Goal: Complete application form: Complete application form

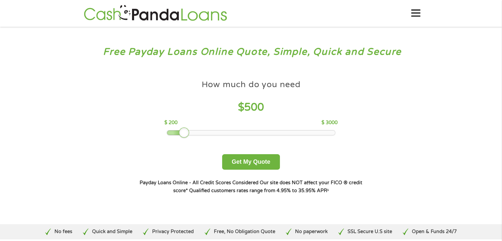
drag, startPoint x: 213, startPoint y: 132, endPoint x: 182, endPoint y: 131, distance: 30.4
click at [182, 131] on div at bounding box center [184, 132] width 11 height 11
click at [253, 161] on button "Get My Quote" at bounding box center [251, 162] width 58 height 16
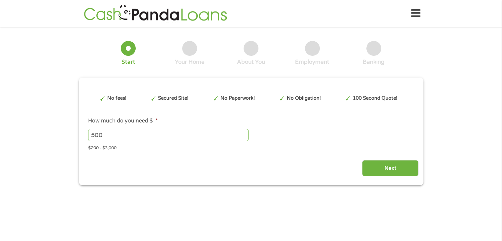
click at [253, 162] on div "Next" at bounding box center [251, 165] width 335 height 21
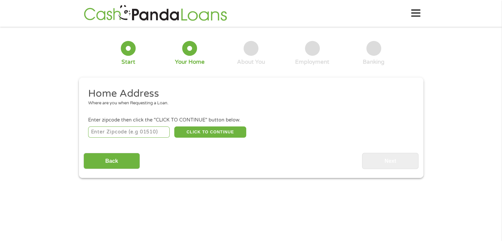
click at [98, 133] on input "number" at bounding box center [129, 131] width 82 height 11
type input "77070"
click at [110, 159] on input "Back" at bounding box center [112, 161] width 56 height 16
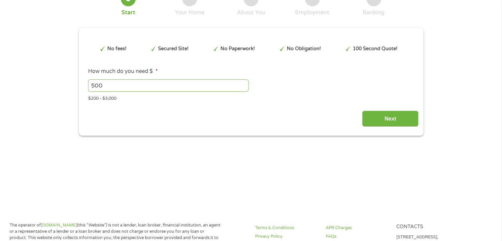
scroll to position [66, 0]
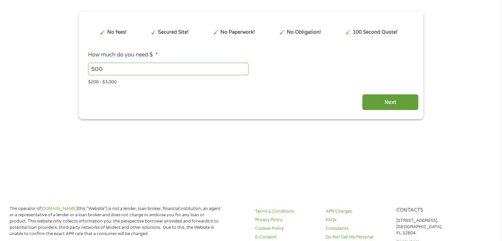
click at [367, 100] on input "Next" at bounding box center [390, 102] width 56 height 16
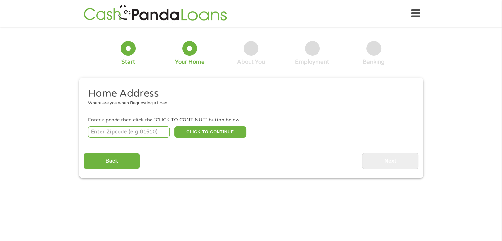
scroll to position [0, 0]
click at [95, 130] on input "number" at bounding box center [129, 131] width 82 height 11
type input "77070"
click at [216, 132] on button "CLICK TO CONTINUE" at bounding box center [210, 131] width 72 height 11
type input "77070"
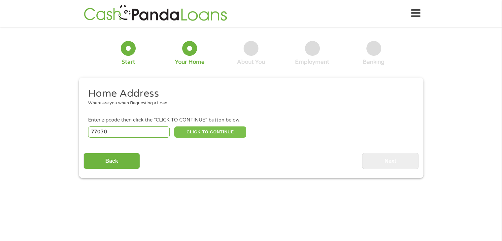
type input "Houston"
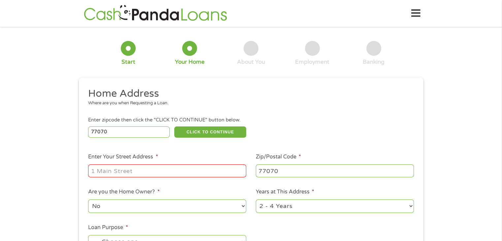
click at [116, 170] on input "Enter Your Street Address *" at bounding box center [167, 170] width 158 height 13
type input "12327 Oak Park Dr"
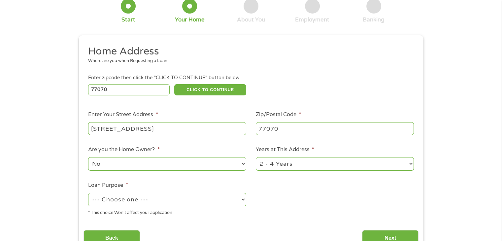
scroll to position [66, 0]
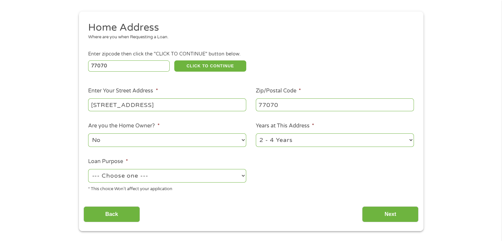
click at [243, 141] on select "No Yes" at bounding box center [167, 140] width 158 height 14
click at [97, 140] on select "No Yes" at bounding box center [167, 140] width 158 height 14
click at [244, 141] on select "No Yes" at bounding box center [167, 140] width 158 height 14
select select "yes"
click at [88, 134] on select "No Yes" at bounding box center [167, 140] width 158 height 14
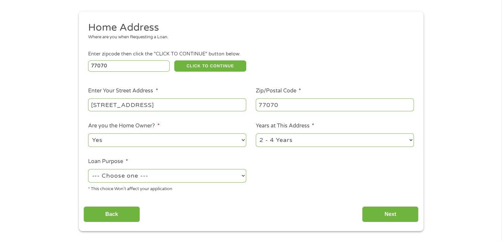
click at [409, 143] on select "1 Year or less 1 - 2 Years 2 - 4 Years Over 4 Years" at bounding box center [335, 140] width 158 height 14
select select "60months"
click at [256, 134] on select "1 Year or less 1 - 2 Years 2 - 4 Years Over 4 Years" at bounding box center [335, 140] width 158 height 14
click at [243, 177] on select "--- Choose one --- Pay Bills Debt Consolidation Home Improvement Major Purchase…" at bounding box center [167, 176] width 158 height 14
select select "other"
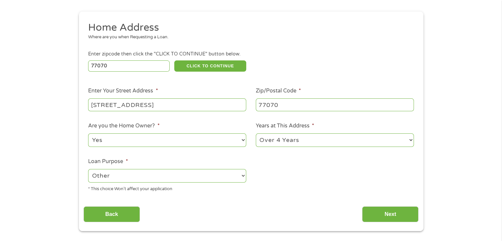
click at [88, 170] on select "--- Choose one --- Pay Bills Debt Consolidation Home Improvement Major Purchase…" at bounding box center [167, 176] width 158 height 14
click at [133, 215] on input "Back" at bounding box center [112, 214] width 56 height 16
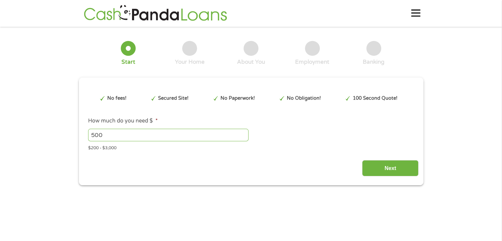
scroll to position [0, 0]
click at [375, 169] on input "Next" at bounding box center [390, 168] width 56 height 16
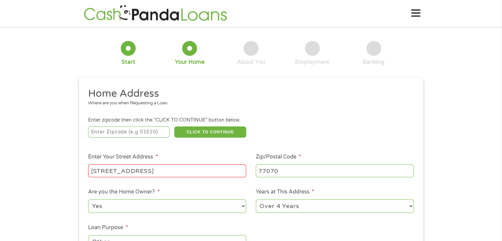
scroll to position [3, 3]
click at [109, 132] on input "number" at bounding box center [129, 131] width 82 height 11
type input "77070"
click at [202, 130] on button "CLICK TO CONTINUE" at bounding box center [210, 131] width 72 height 11
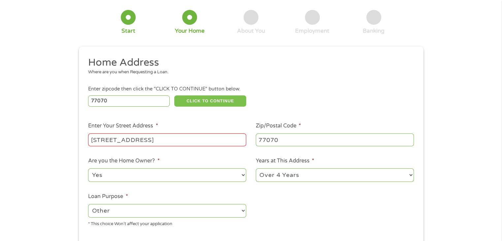
scroll to position [99, 0]
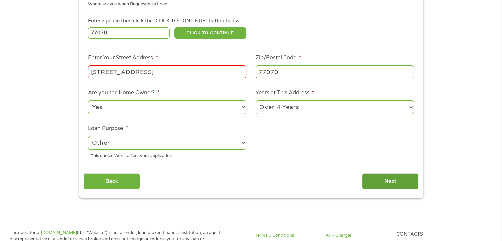
click at [381, 183] on input "Next" at bounding box center [390, 181] width 56 height 16
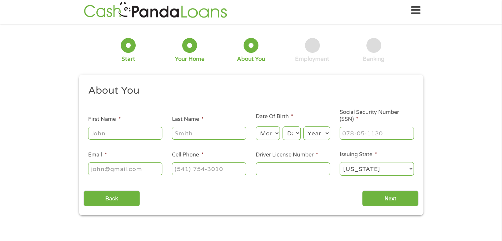
scroll to position [0, 0]
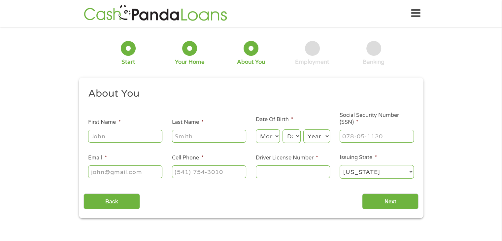
click at [110, 137] on input "First Name *" at bounding box center [125, 136] width 74 height 13
type input "Lisa"
type input "Russell"
type input "bandit197951@att.net"
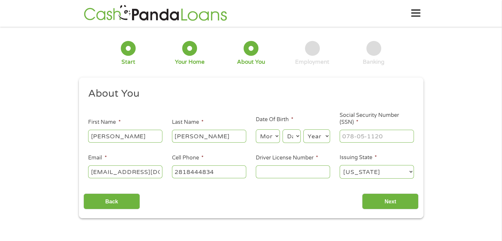
type input "(281) 844-4834"
click at [270, 136] on select "Month 1 2 3 4 5 6 7 8 9 10 11 12" at bounding box center [268, 136] width 24 height 14
select select "7"
click at [256, 130] on select "Month 1 2 3 4 5 6 7 8 9 10 11 12" at bounding box center [268, 136] width 24 height 14
click at [290, 137] on select "Day 1 2 3 4 5 6 7 8 9 10 11 12 13 14 15 16 17 18 19 20 21 22 23 24 25 26 27 28 …" at bounding box center [292, 136] width 18 height 14
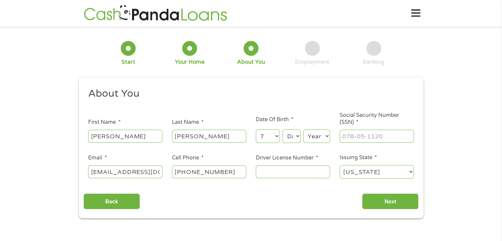
select select "19"
click at [283, 130] on select "Day 1 2 3 4 5 6 7 8 9 10 11 12 13 14 15 16 17 18 19 20 21 22 23 24 25 26 27 28 …" at bounding box center [292, 136] width 18 height 14
click at [293, 136] on select "Day 1 2 3 4 5 6 7 8 9 10 11 12 13 14 15 16 17 18 19 20 21 22 23 24 25 26 27 28 …" at bounding box center [292, 136] width 18 height 14
click at [283, 130] on select "Day 1 2 3 4 5 6 7 8 9 10 11 12 13 14 15 16 17 18 19 20 21 22 23 24 25 26 27 28 …" at bounding box center [292, 136] width 18 height 14
click at [325, 136] on select "Year 2007 2006 2005 2004 2003 2002 2001 2000 1999 1998 1997 1996 1995 1994 1993…" at bounding box center [316, 136] width 27 height 14
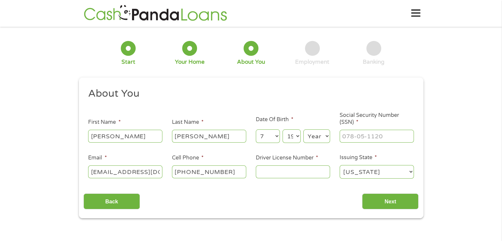
select select "1960"
click at [303, 130] on select "Year 2007 2006 2005 2004 2003 2002 2001 2000 1999 1998 1997 1996 1995 1994 1993…" at bounding box center [316, 136] width 27 height 14
click at [356, 135] on input "___-__-____" at bounding box center [377, 136] width 74 height 13
type input "458-31-0905"
click at [280, 174] on input "Driver License Number *" at bounding box center [293, 171] width 74 height 13
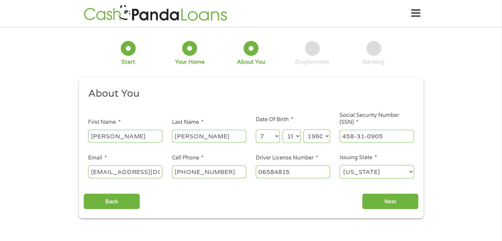
type input "06584815"
click at [392, 203] on input "Next" at bounding box center [390, 201] width 56 height 16
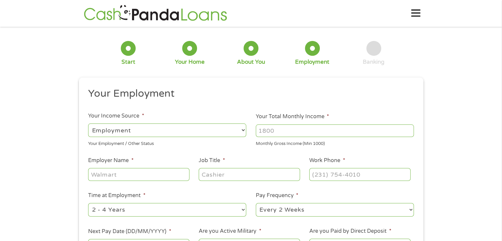
click at [243, 128] on select "--- Choose one --- Employment Self Employed Benefits" at bounding box center [167, 130] width 158 height 14
click at [88, 123] on select "--- Choose one --- Employment Self Employed Benefits" at bounding box center [167, 130] width 158 height 14
click at [261, 130] on input "Your Total Monthly Income *" at bounding box center [335, 130] width 158 height 13
type input "2996"
click at [114, 175] on input "Employer Name *" at bounding box center [138, 174] width 101 height 13
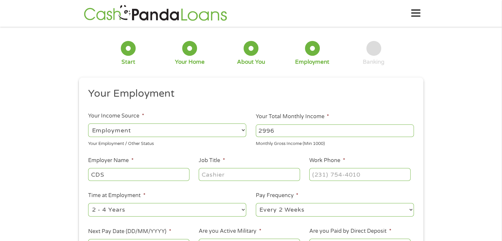
type input "CDS"
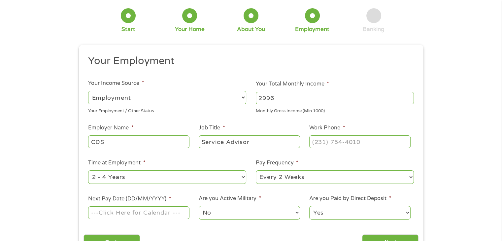
scroll to position [33, 0]
type input "Service Advisor"
click at [318, 145] on input "(___) ___-____" at bounding box center [359, 141] width 101 height 13
click at [315, 142] on input "(_83) 284-3082" at bounding box center [359, 141] width 101 height 13
type input "(832) 843-0826"
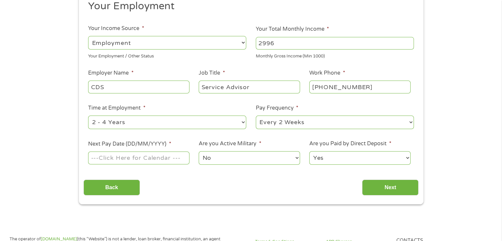
scroll to position [99, 0]
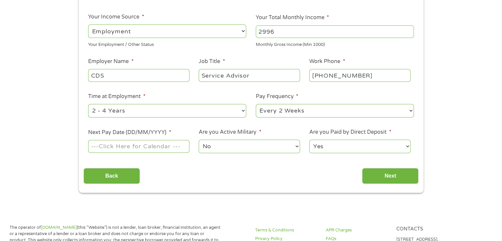
click at [132, 146] on input "Next Pay Date (DD/MM/YYYY) *" at bounding box center [138, 146] width 101 height 13
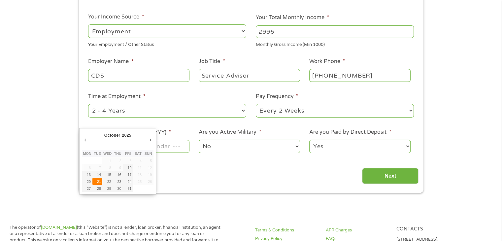
type input "21/10/2025"
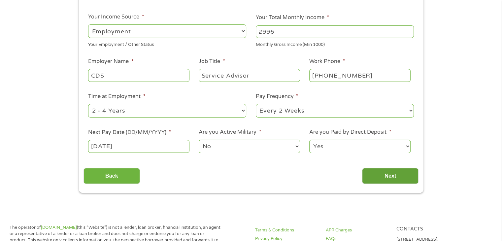
click at [391, 173] on input "Next" at bounding box center [390, 176] width 56 height 16
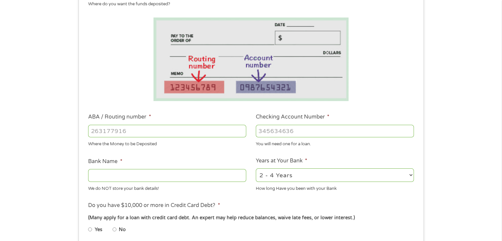
click at [96, 133] on input "ABA / Routing number *" at bounding box center [167, 131] width 158 height 13
type input "111000025"
type input "BANK OF AMERICA NA"
type input "111000025"
type input "488113769740"
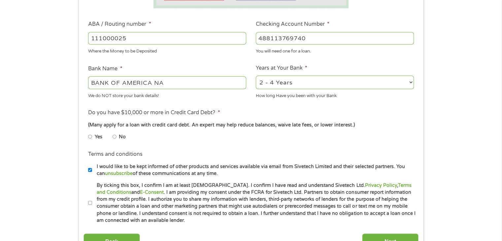
scroll to position [198, 0]
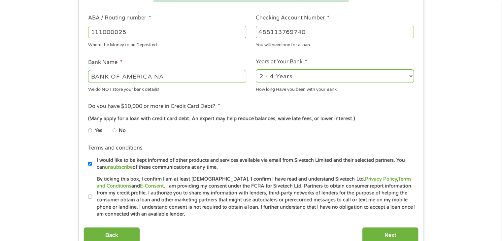
click at [114, 131] on input "No" at bounding box center [115, 130] width 4 height 11
radio input "true"
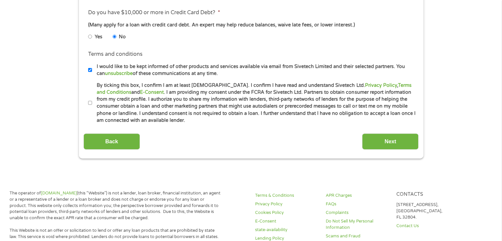
scroll to position [297, 0]
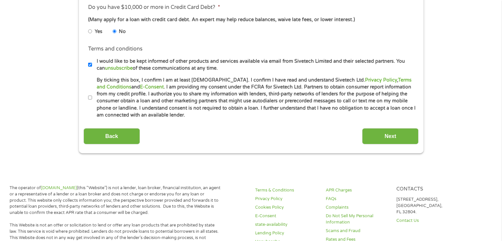
click at [90, 98] on input "By ticking this box, I confirm I am at least 18 years old. I confirm I have rea…" at bounding box center [90, 97] width 4 height 11
checkbox input "true"
click at [389, 134] on input "Next" at bounding box center [390, 136] width 56 height 16
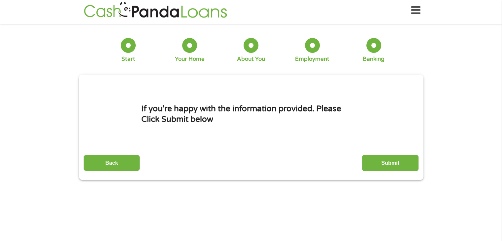
scroll to position [0, 0]
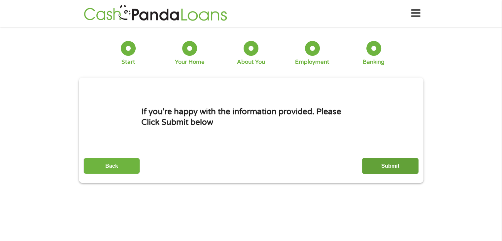
click at [387, 166] on input "Submit" at bounding box center [390, 166] width 56 height 16
